Goal: Information Seeking & Learning: Compare options

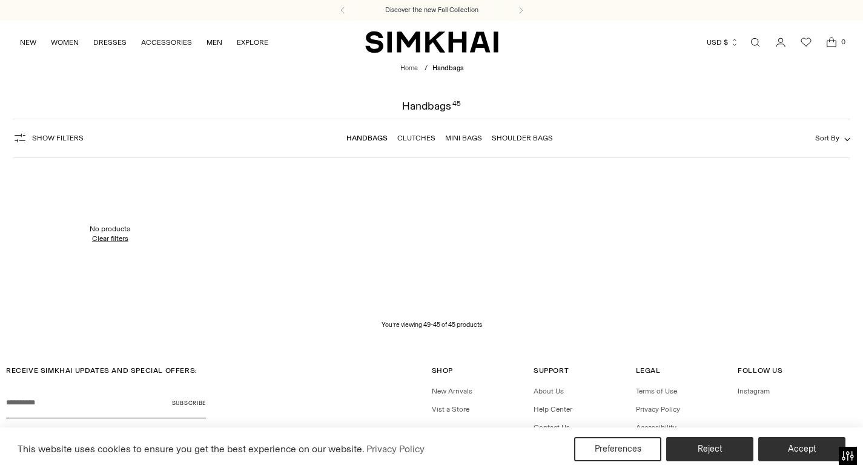
click at [756, 40] on link "Open search modal" at bounding box center [755, 42] width 24 height 24
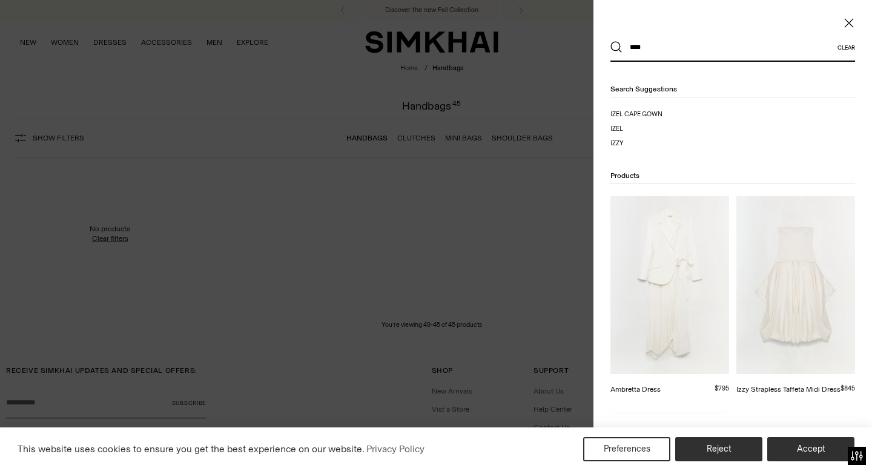
type input "****"
click at [610, 41] on button "Search" at bounding box center [616, 47] width 12 height 12
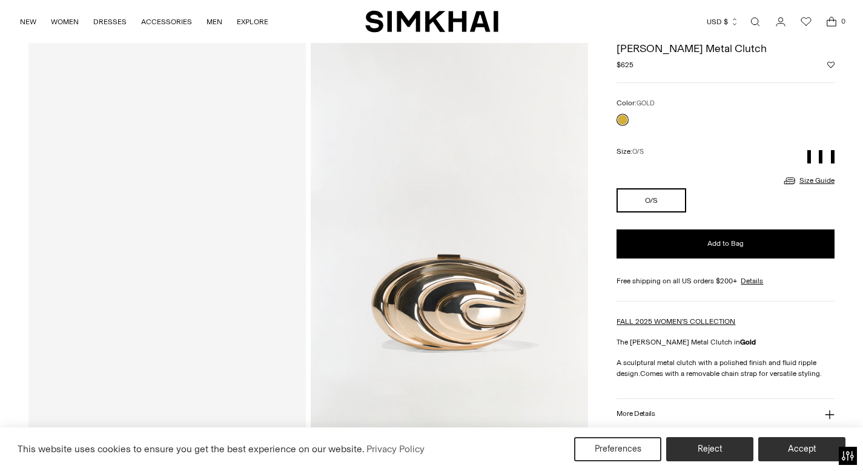
scroll to position [322, 0]
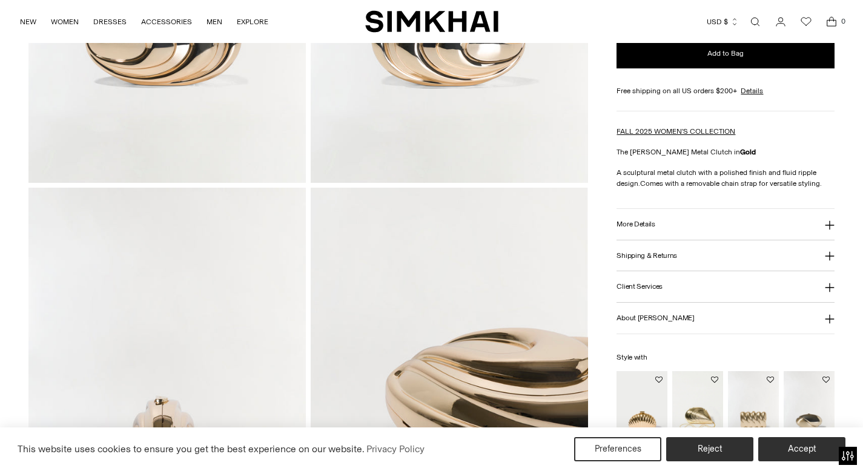
click at [644, 224] on h3 "More Details" at bounding box center [635, 224] width 38 height 8
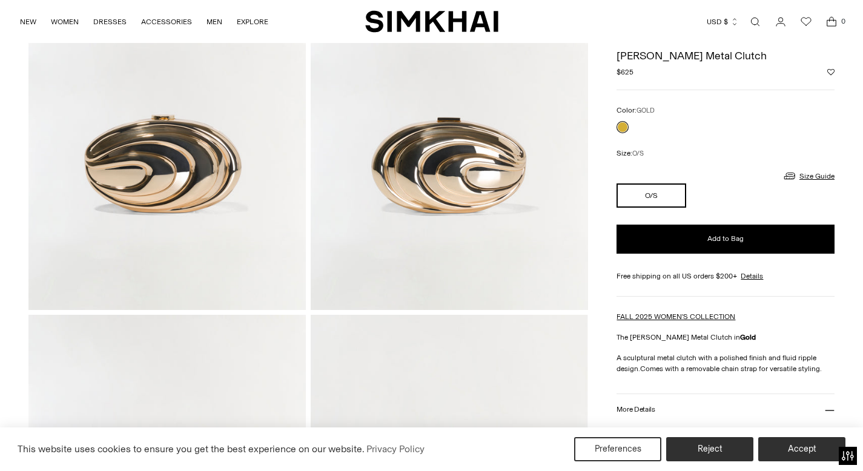
scroll to position [188, 0]
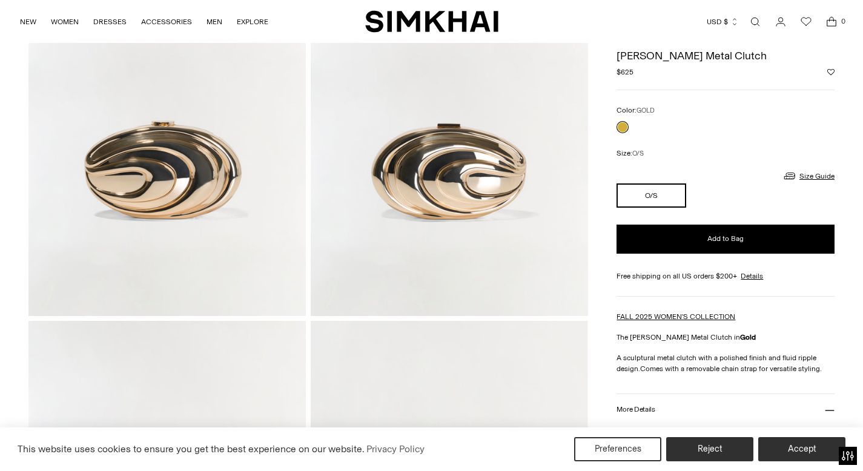
click at [753, 29] on link "Open search modal" at bounding box center [755, 22] width 24 height 24
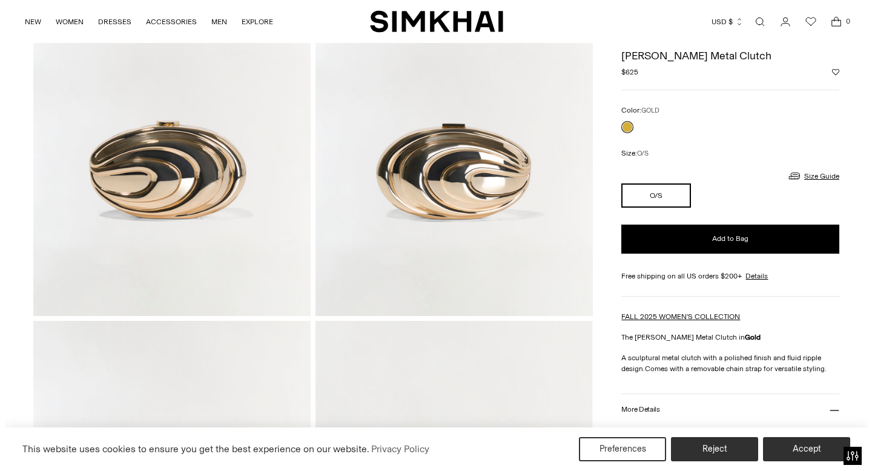
scroll to position [0, 0]
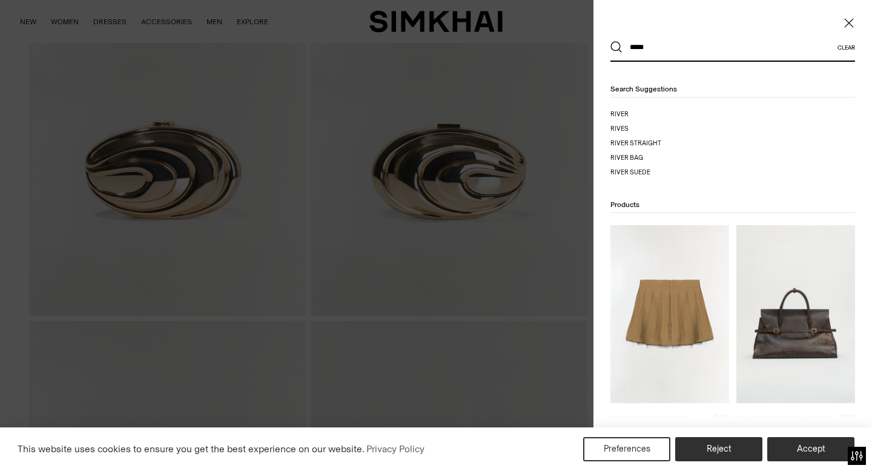
type input "*****"
click at [610, 41] on button "Search" at bounding box center [616, 47] width 12 height 12
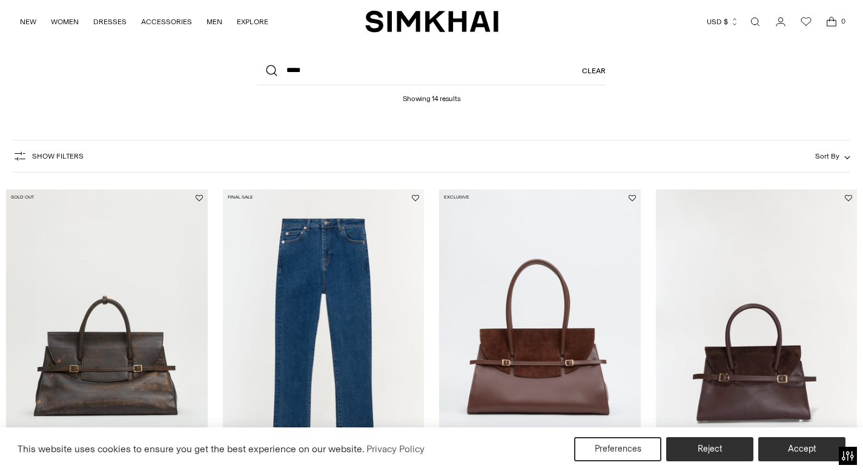
scroll to position [237, 0]
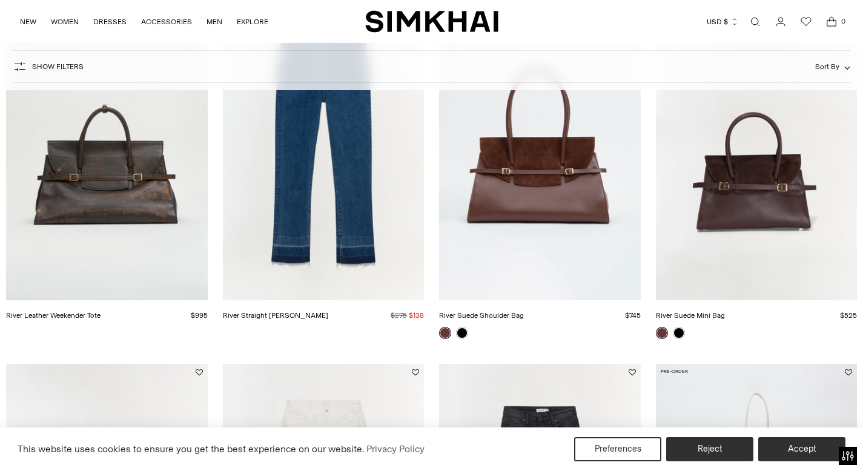
click at [463, 320] on link "River Suede Shoulder Bag" at bounding box center [481, 315] width 85 height 8
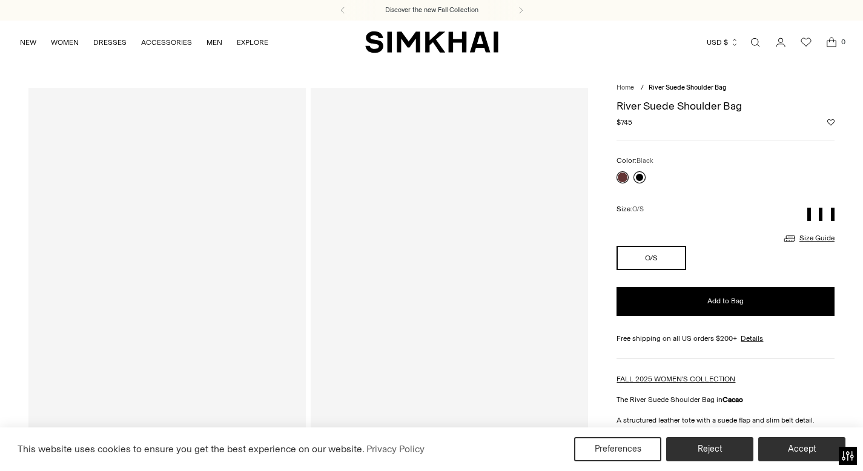
click at [644, 174] on link at bounding box center [639, 177] width 12 height 12
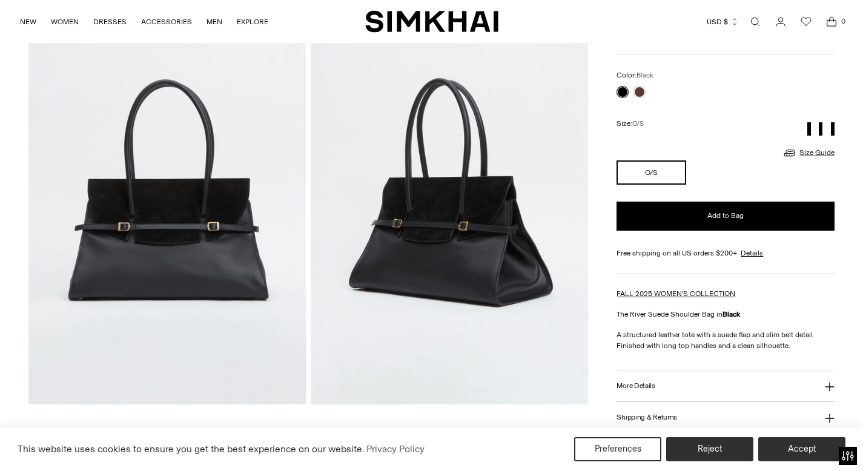
scroll to position [290, 0]
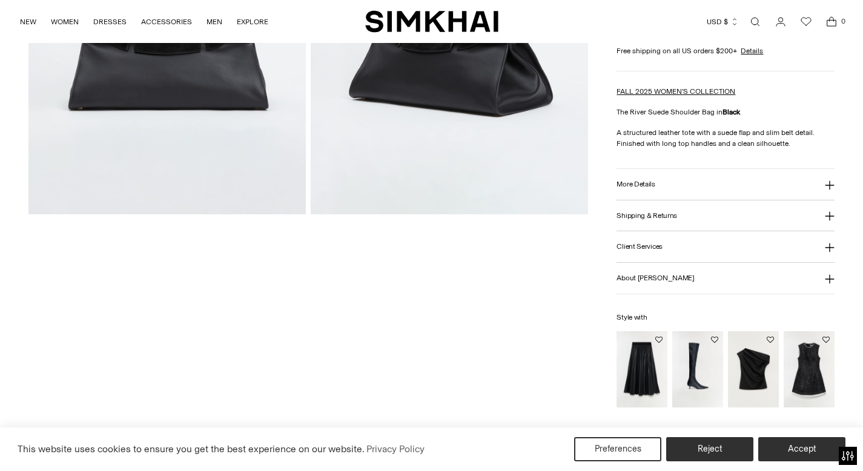
click at [643, 183] on h3 "More Details" at bounding box center [635, 184] width 38 height 8
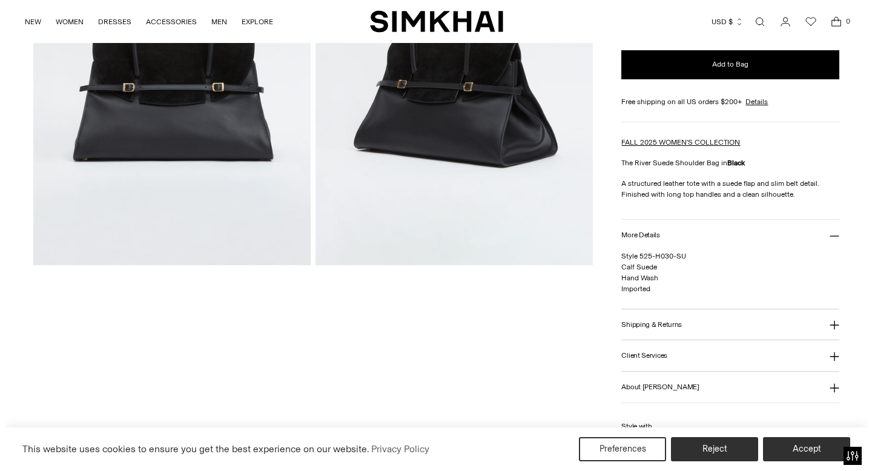
scroll to position [0, 0]
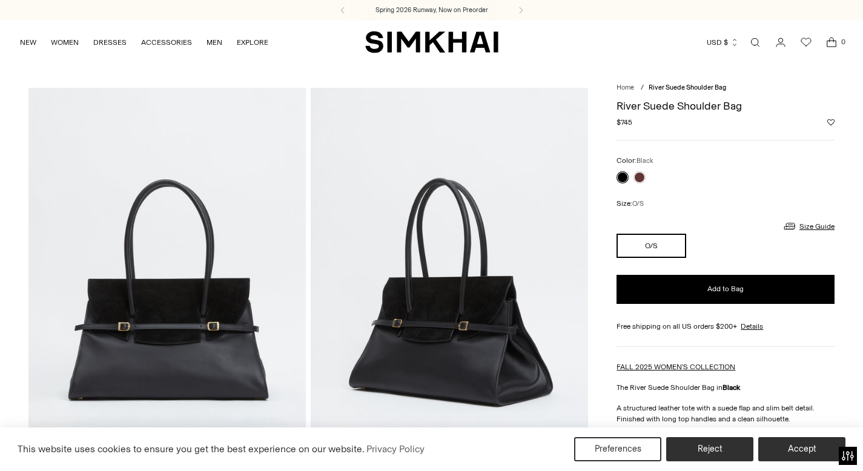
click at [752, 48] on link "Open search modal" at bounding box center [755, 42] width 24 height 24
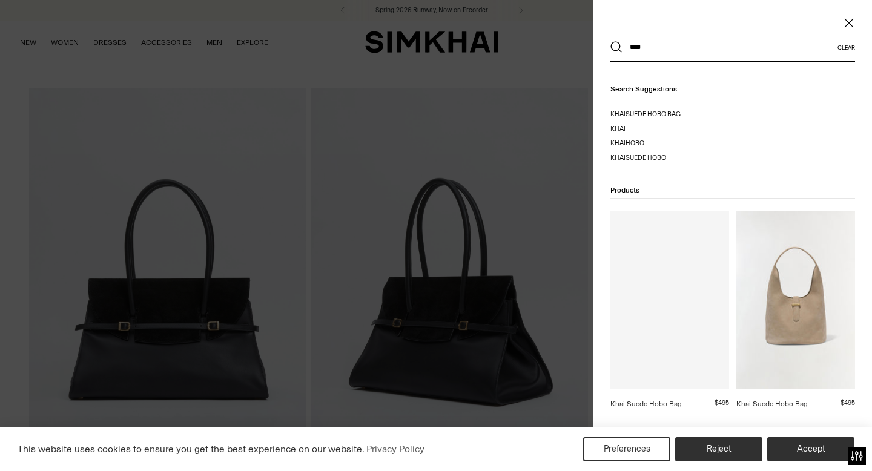
type input "****"
click at [610, 41] on button "Search" at bounding box center [616, 47] width 12 height 12
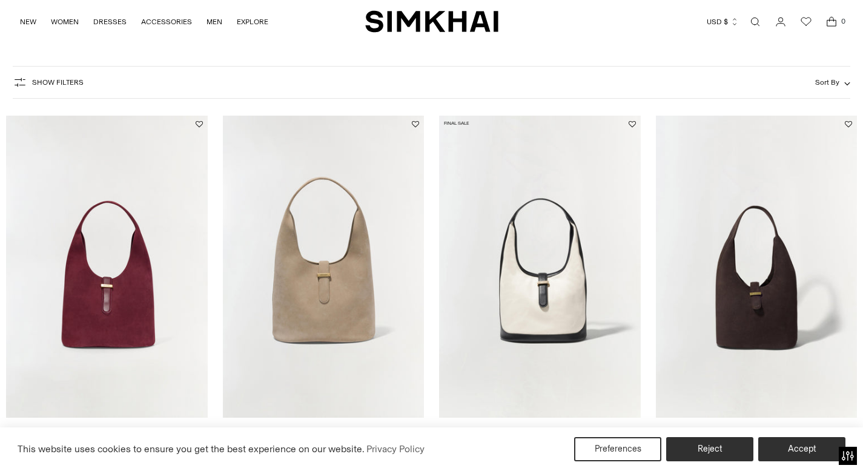
click at [78, 429] on link "Khai Suede Hobo Bag" at bounding box center [41, 433] width 71 height 8
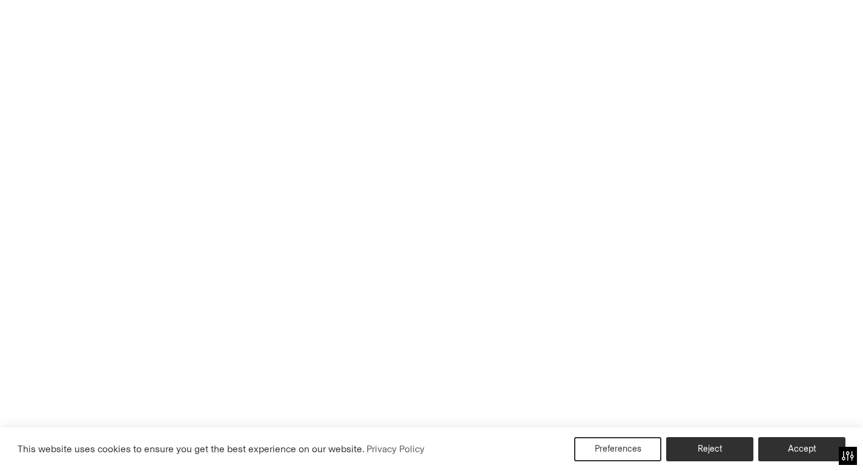
scroll to position [385, 0]
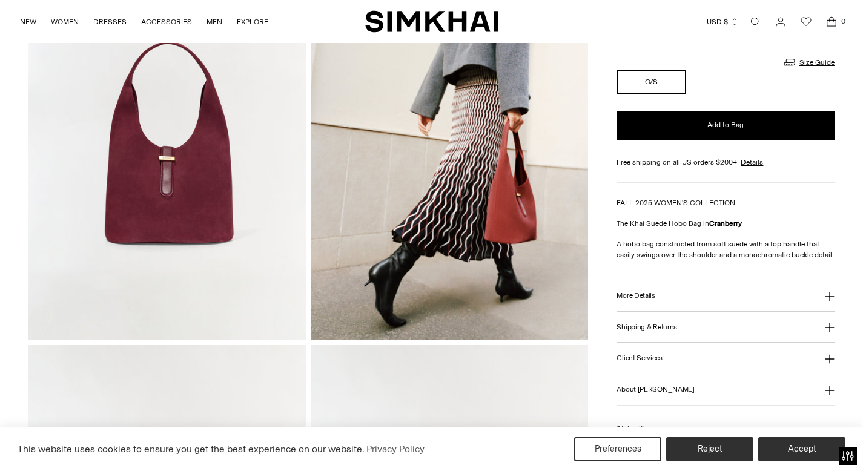
click at [667, 307] on button "More Details" at bounding box center [725, 295] width 218 height 31
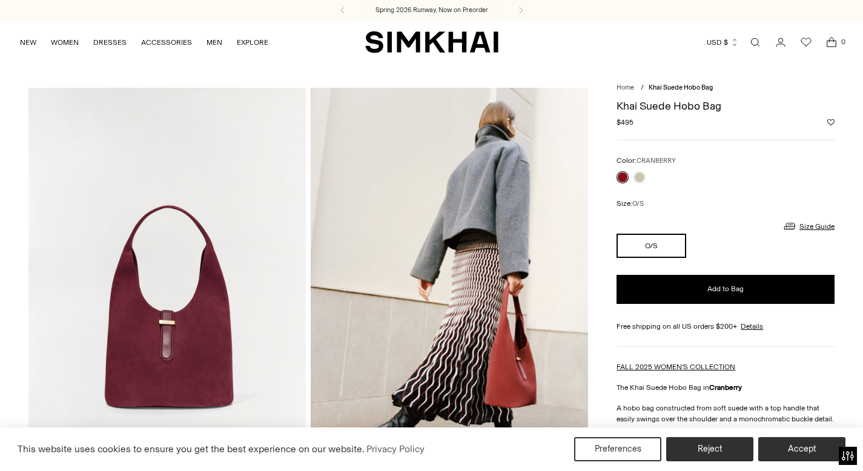
click at [757, 38] on link "Open search modal" at bounding box center [755, 42] width 24 height 24
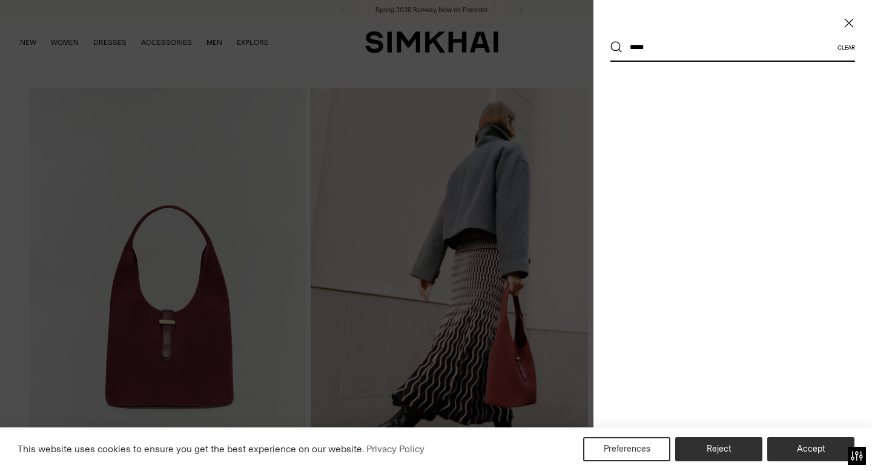
type input "*****"
click at [610, 41] on button "Search" at bounding box center [616, 47] width 12 height 12
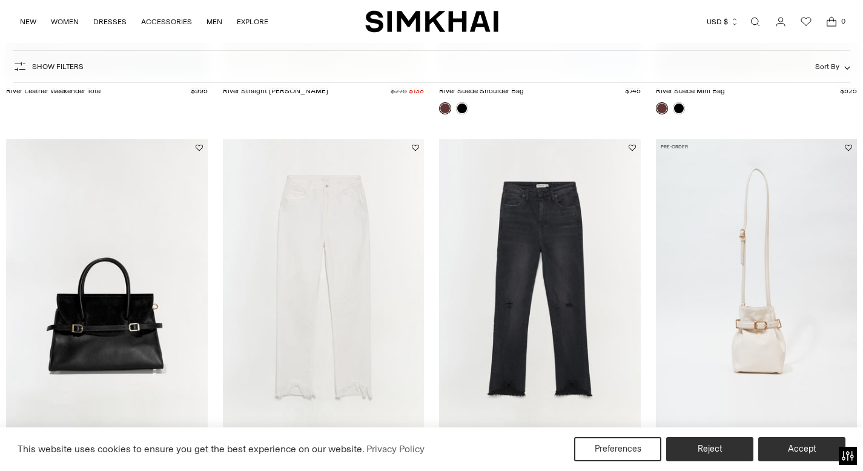
scroll to position [525, 0]
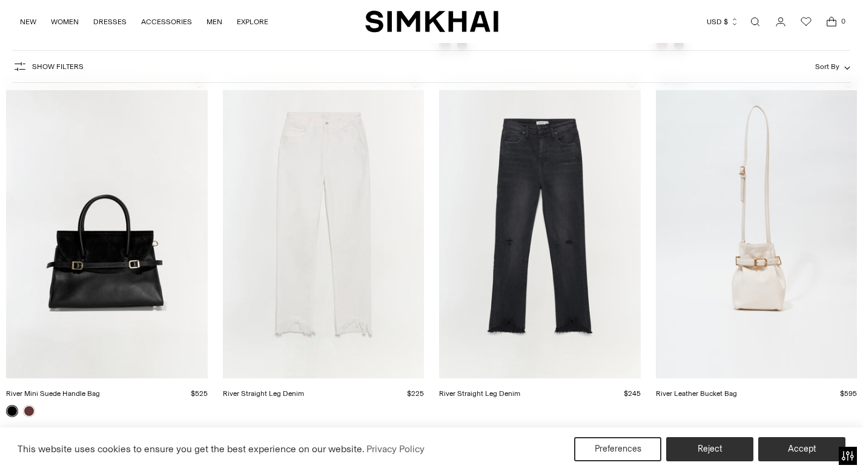
click at [87, 389] on link "River Mini Suede Handle Bag" at bounding box center [53, 393] width 94 height 8
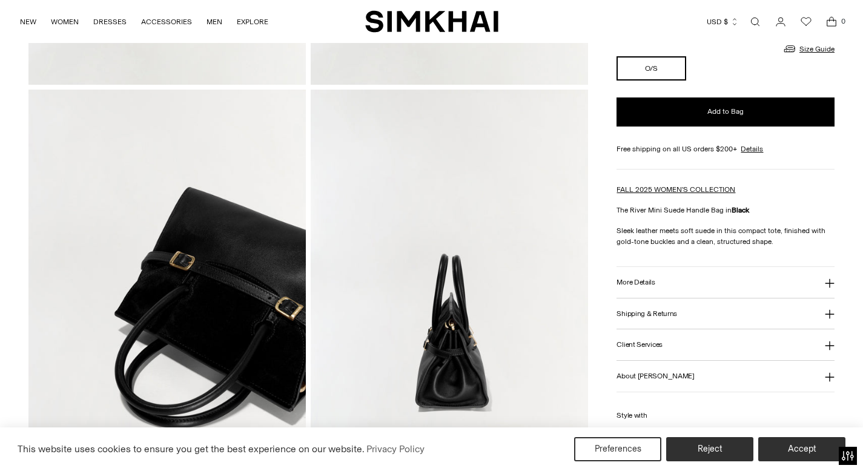
scroll to position [388, 0]
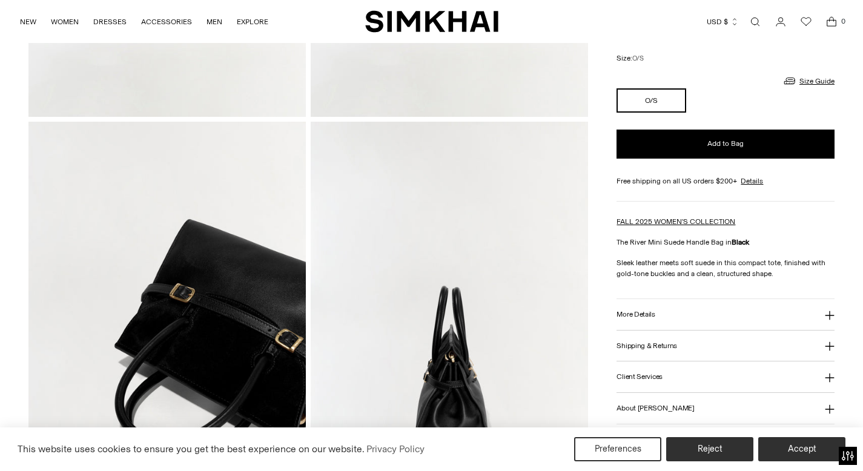
click at [658, 323] on button "More Details" at bounding box center [725, 315] width 218 height 31
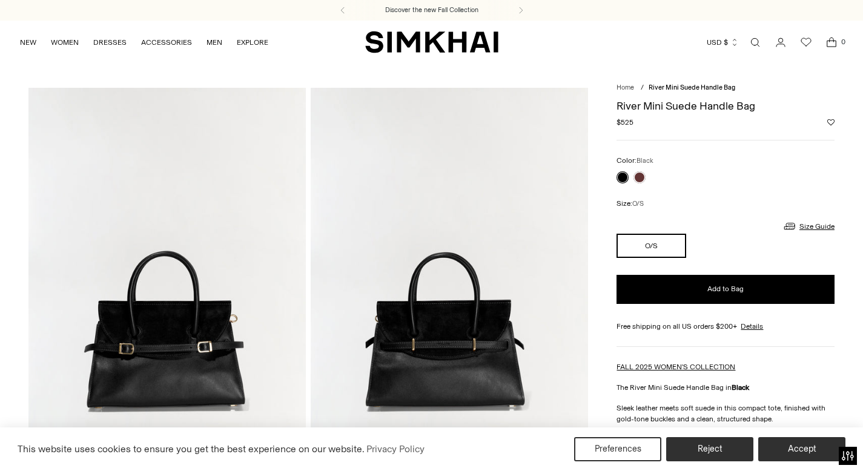
scroll to position [494, 0]
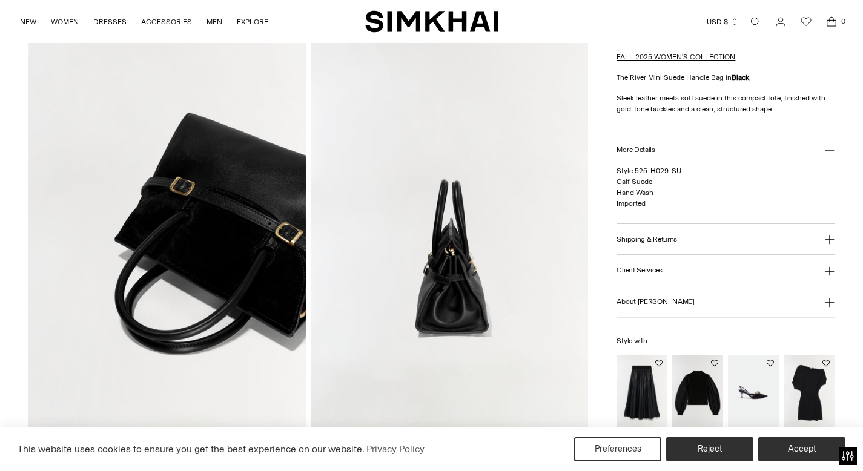
click at [756, 24] on link "Open search modal" at bounding box center [755, 22] width 24 height 24
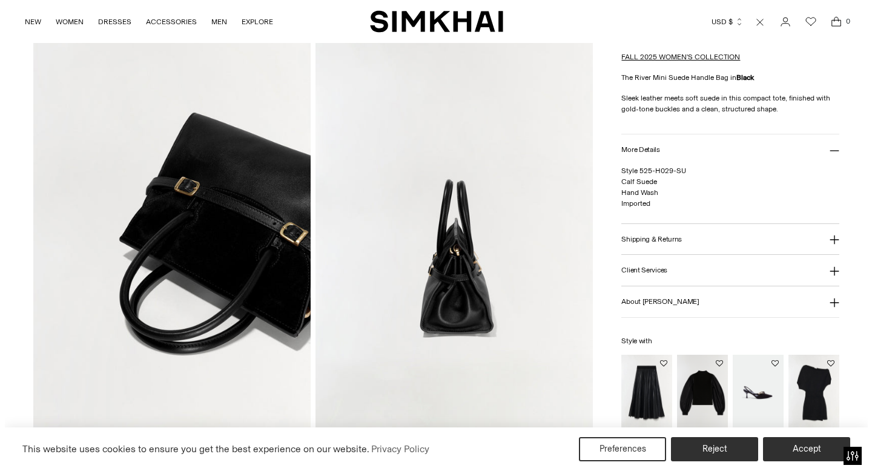
scroll to position [0, 0]
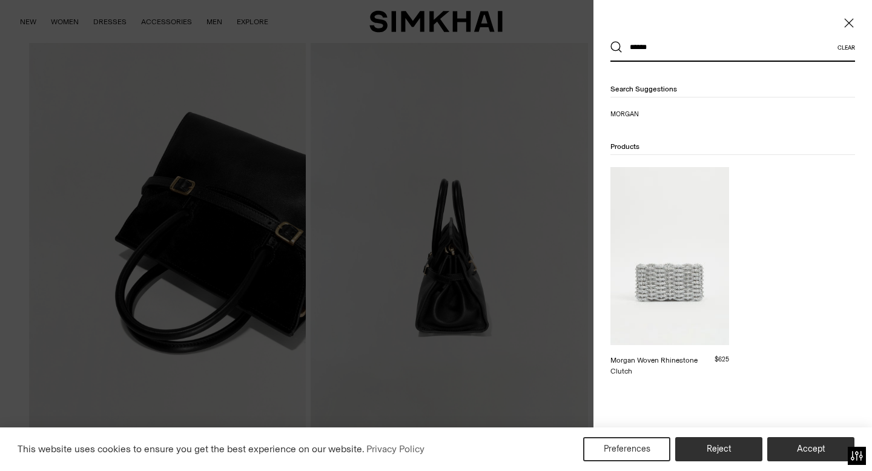
type input "******"
click at [610, 41] on button "Search" at bounding box center [616, 47] width 12 height 12
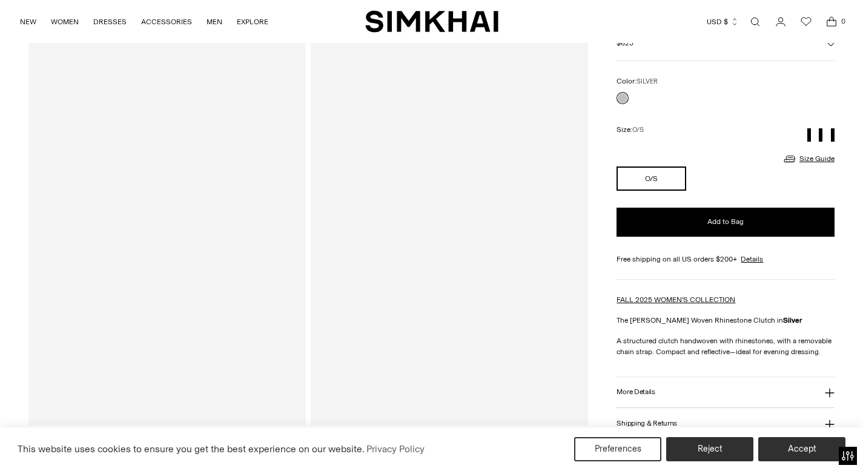
scroll to position [108, 0]
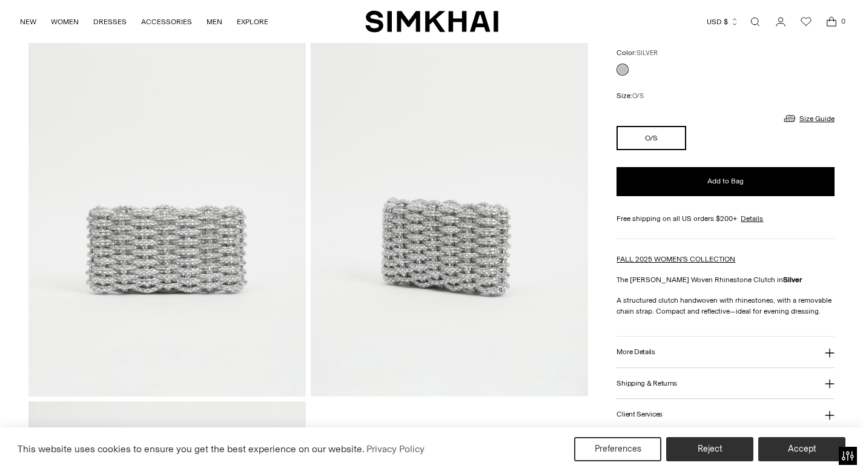
click at [656, 364] on button "More Details" at bounding box center [725, 352] width 218 height 31
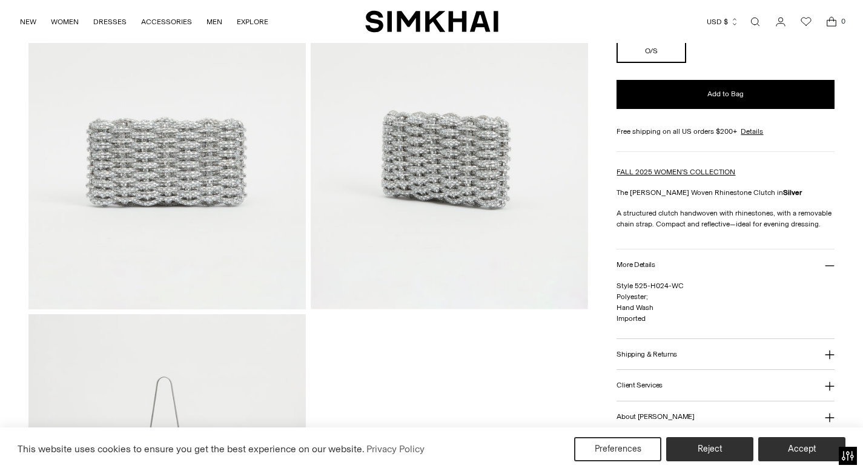
scroll to position [0, 0]
